Goal: Information Seeking & Learning: Learn about a topic

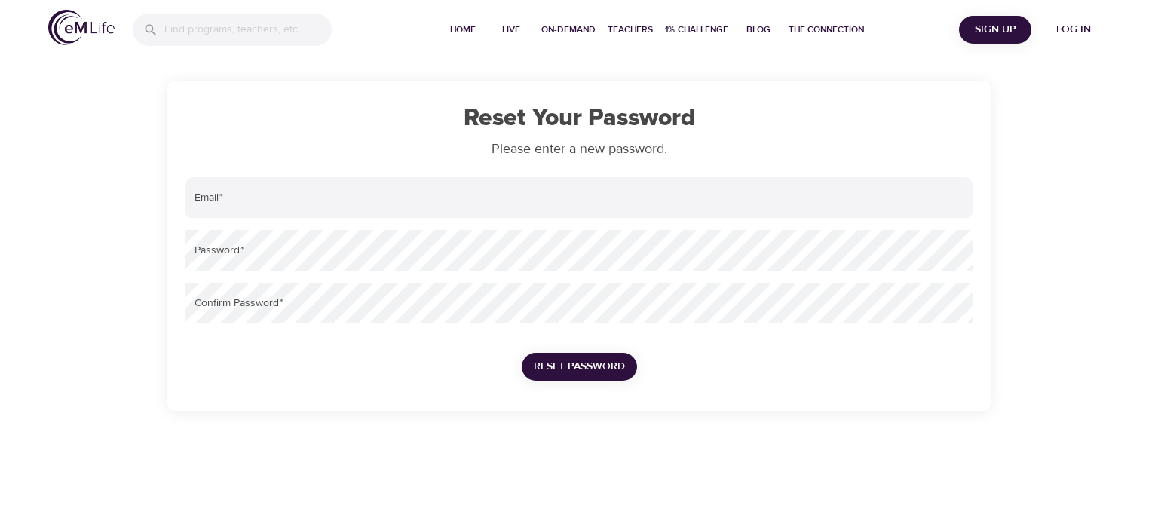
drag, startPoint x: 0, startPoint y: 0, endPoint x: 76, endPoint y: 28, distance: 81.1
click at [76, 28] on img at bounding box center [81, 27] width 66 height 35
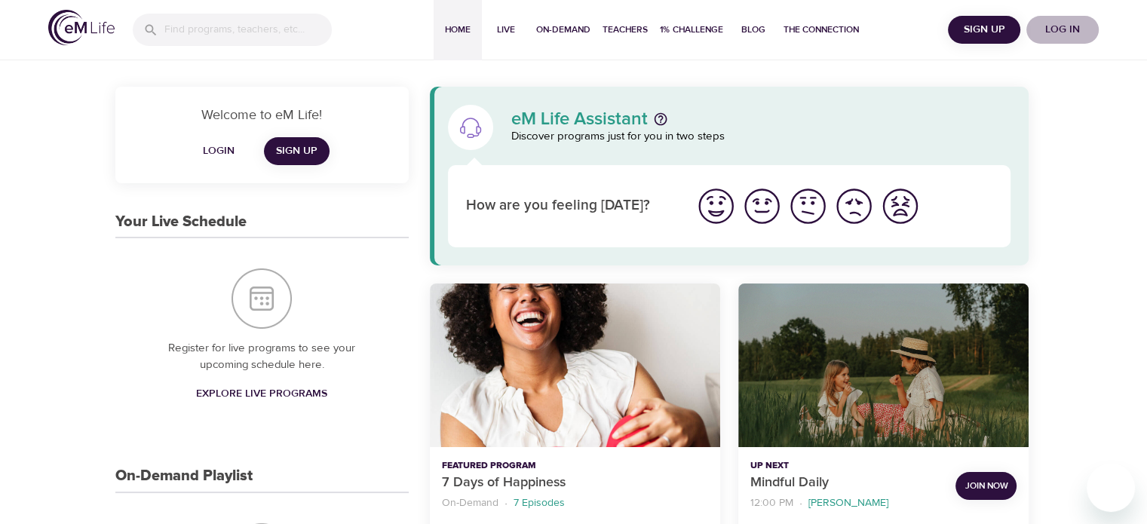
click at [1053, 27] on span "Log in" at bounding box center [1062, 29] width 60 height 19
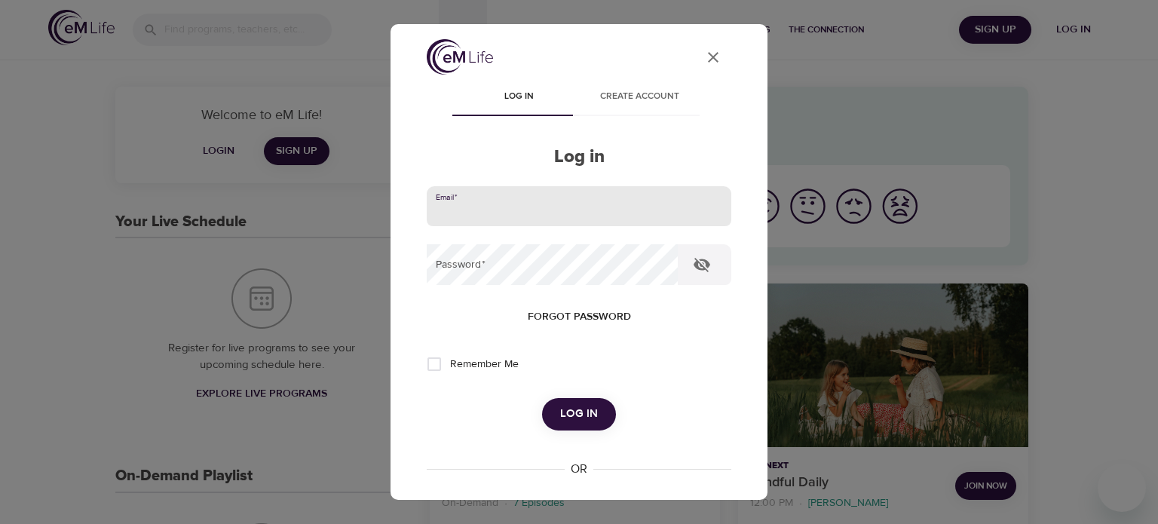
click at [509, 203] on input "email" at bounding box center [579, 206] width 305 height 41
type input "tevoro1962@gmail.com"
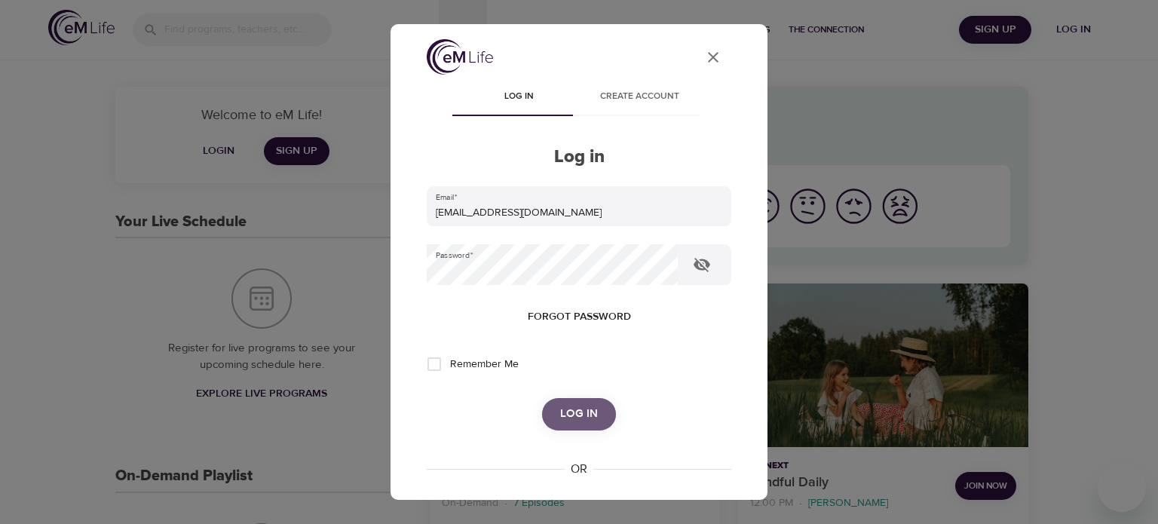
click at [572, 421] on span "Log in" at bounding box center [579, 414] width 38 height 20
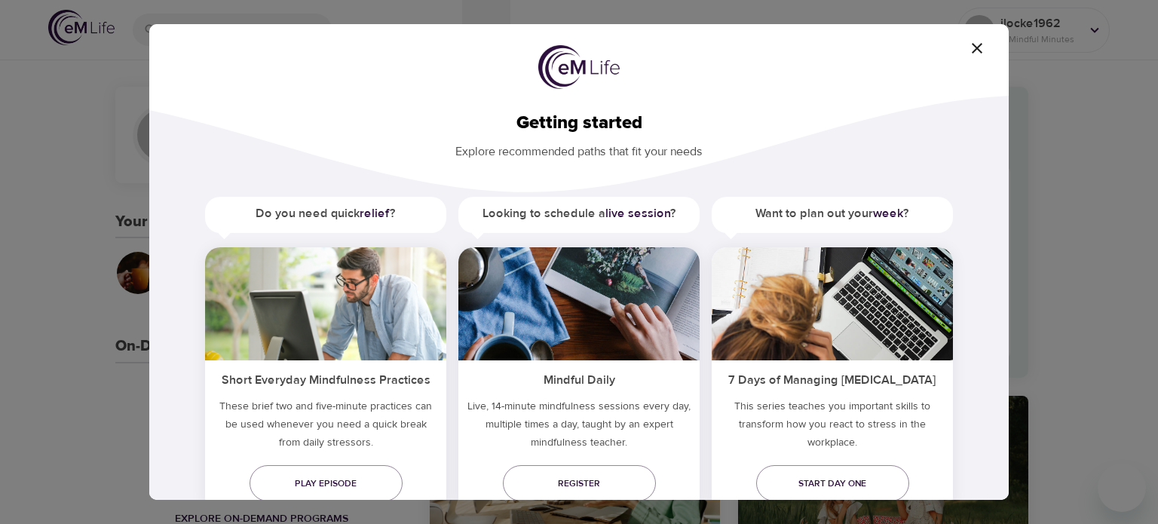
scroll to position [52, 0]
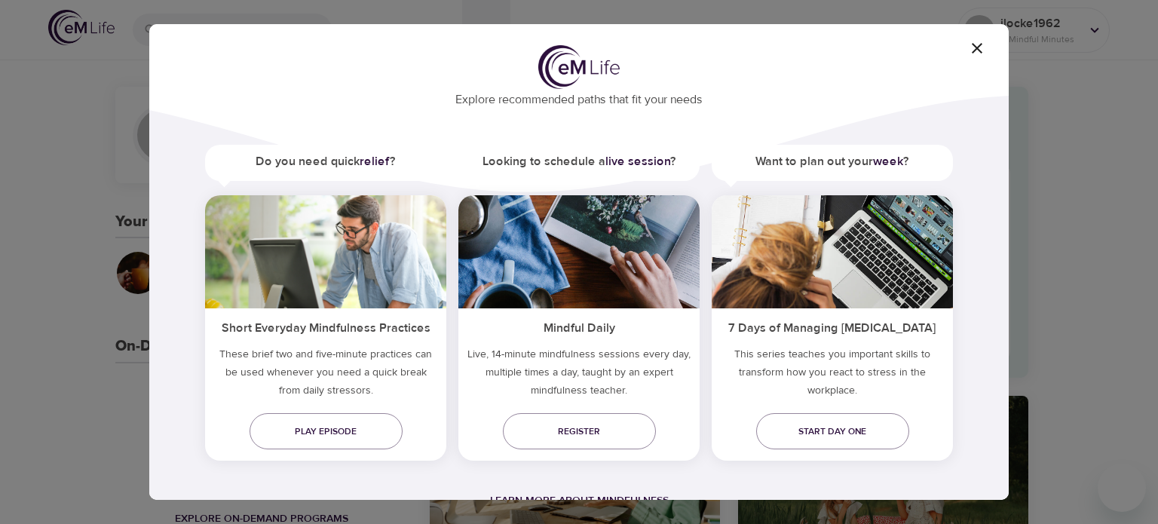
click at [619, 497] on span "Learn more about mindfulness" at bounding box center [579, 501] width 179 height 14
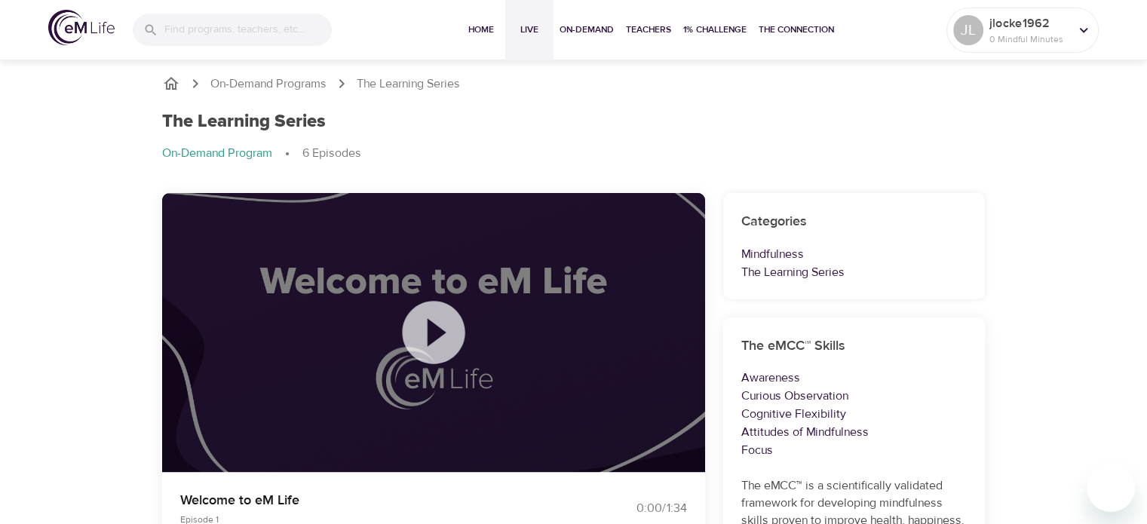
click at [529, 30] on span "Live" at bounding box center [529, 30] width 36 height 16
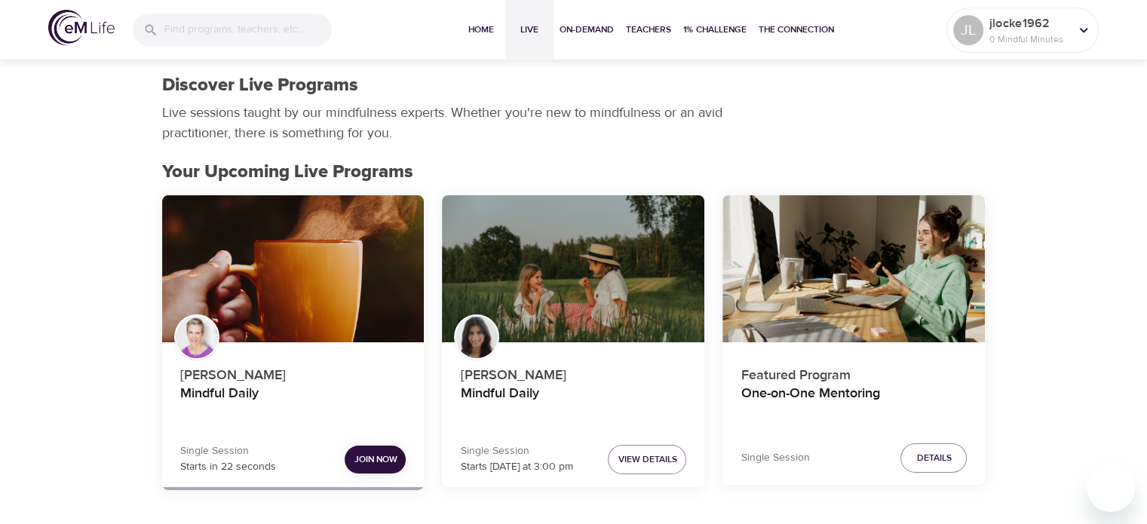
click at [371, 458] on span "Join Now" at bounding box center [375, 460] width 43 height 16
